Goal: Information Seeking & Learning: Understand process/instructions

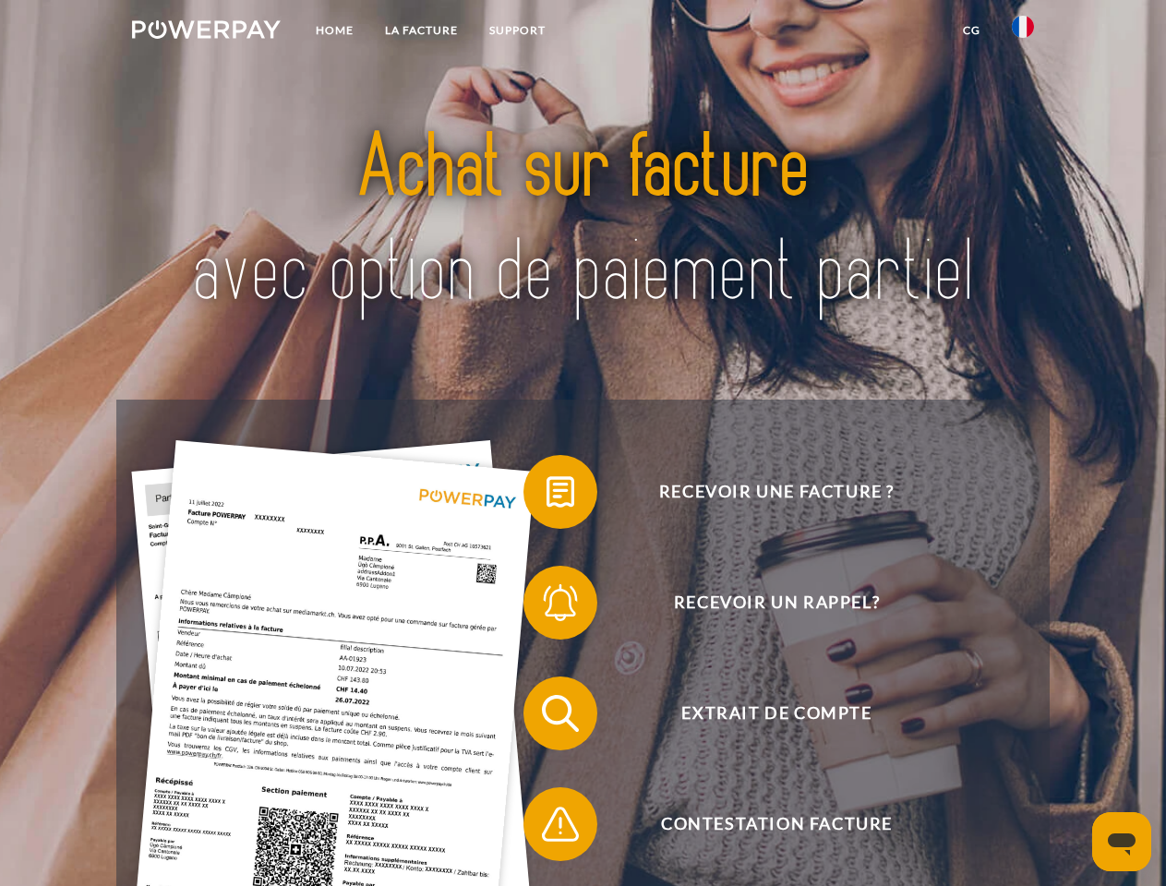
click at [206, 32] on img at bounding box center [206, 29] width 149 height 18
click at [1023, 32] on img at bounding box center [1022, 27] width 22 height 22
click at [971, 30] on link "CG" at bounding box center [971, 30] width 49 height 33
click at [546, 496] on span at bounding box center [532, 492] width 92 height 92
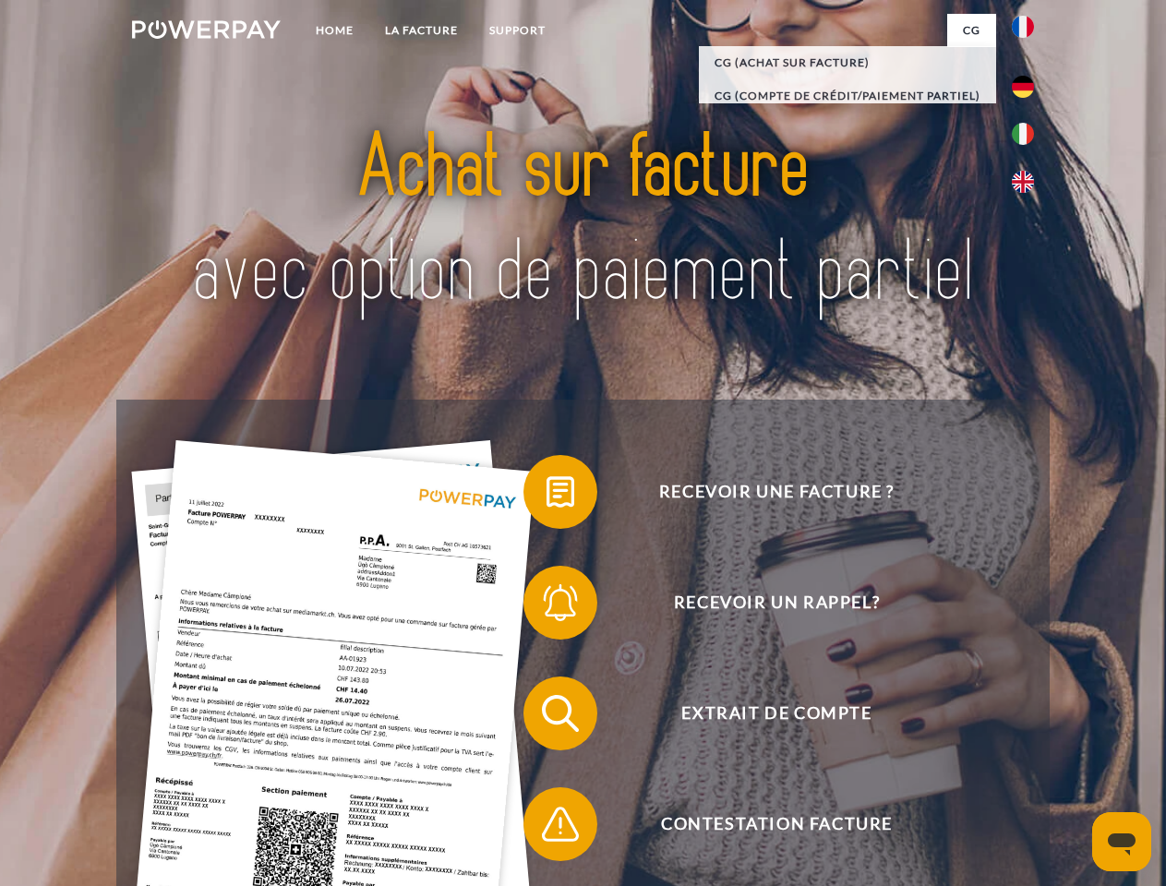
click at [546, 606] on span at bounding box center [532, 602] width 92 height 92
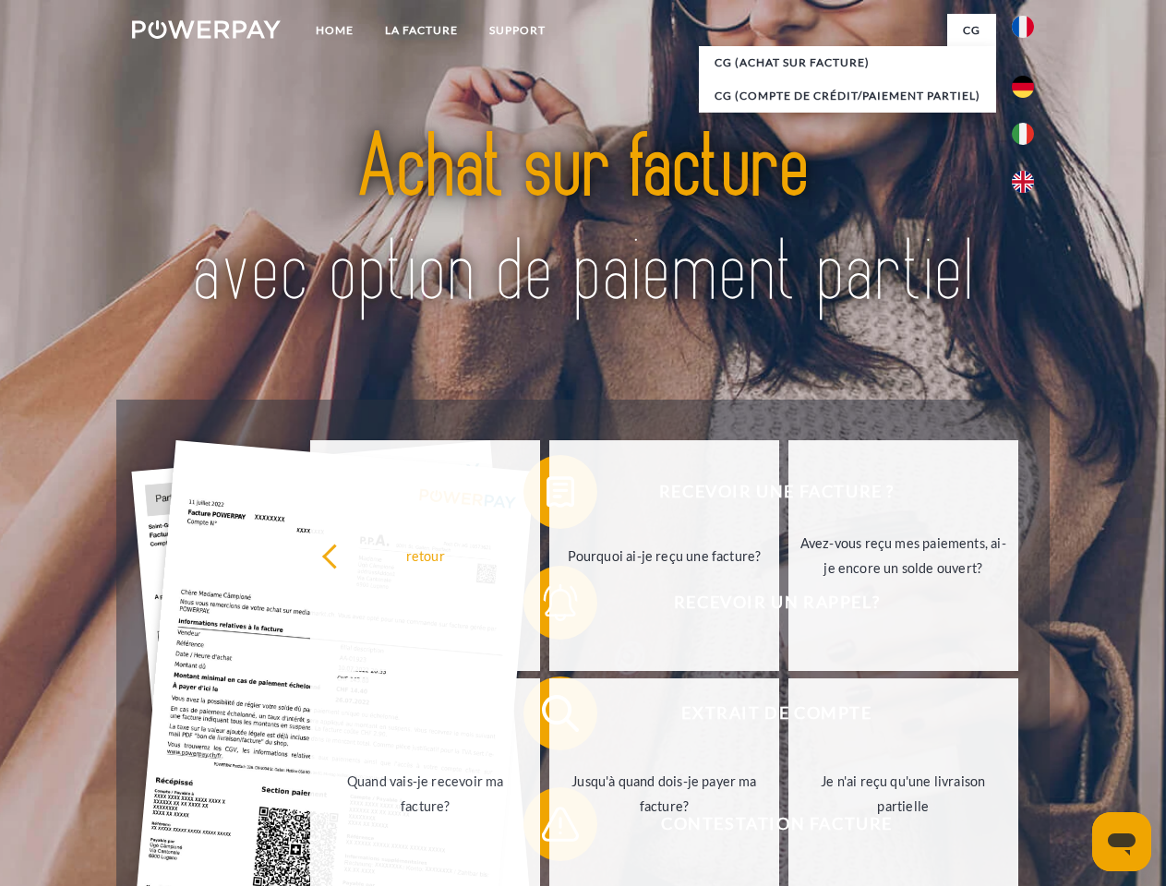
click at [549, 717] on link "Jusqu'à quand dois-je payer ma facture?" at bounding box center [664, 793] width 230 height 231
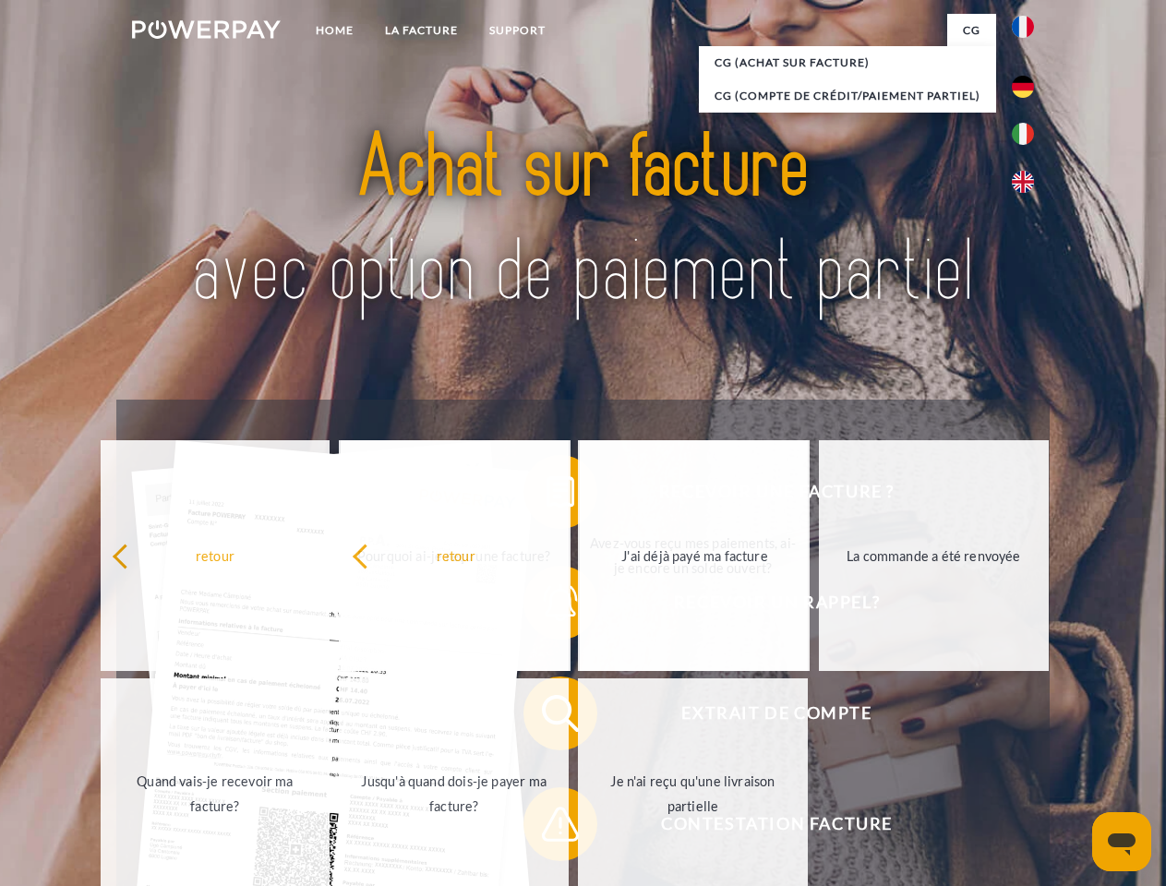
click at [546, 828] on div "Recevoir une facture ? Recevoir un rappel? Extrait de compte retour" at bounding box center [582, 769] width 932 height 738
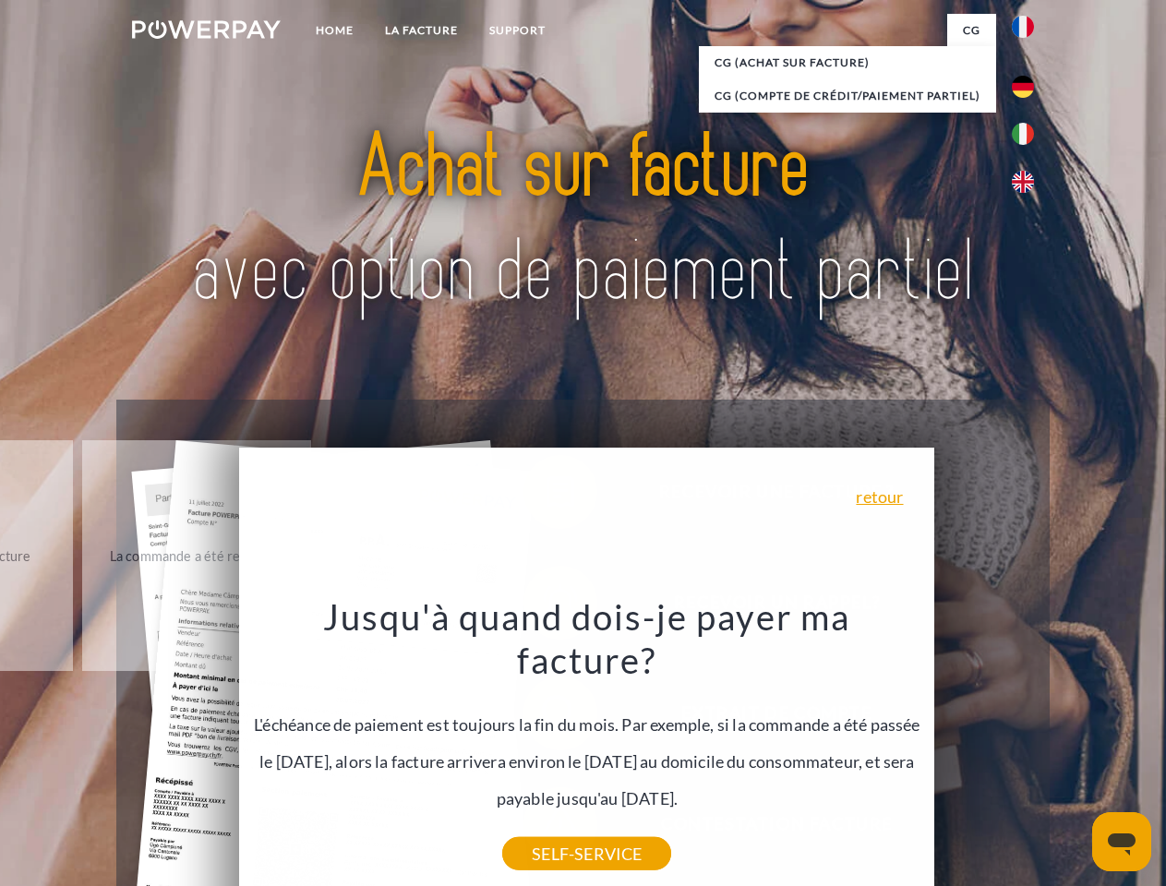
click at [1121, 842] on icon "Ouvrir la fenêtre de messagerie" at bounding box center [1121, 844] width 28 height 22
